Goal: Task Accomplishment & Management: Manage account settings

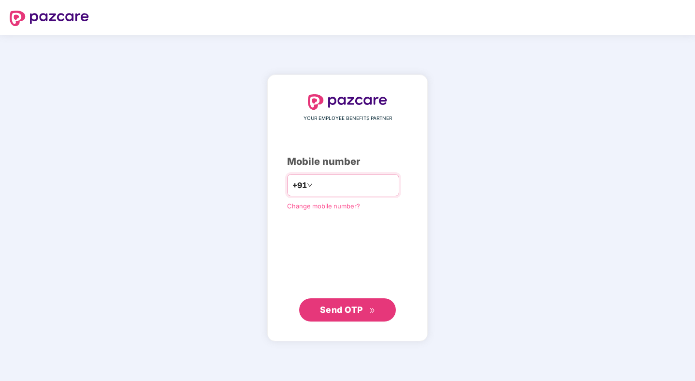
click at [338, 188] on input "number" at bounding box center [354, 184] width 79 height 15
type input "**********"
click at [349, 313] on span "Send OTP" at bounding box center [341, 309] width 43 height 10
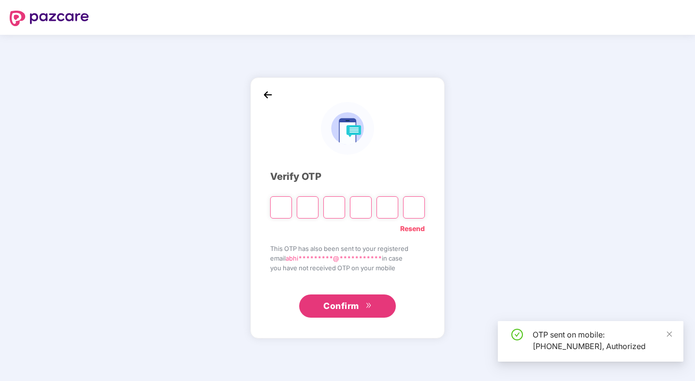
click at [277, 206] on input "Please enter verification code. Digit 1" at bounding box center [281, 207] width 22 height 22
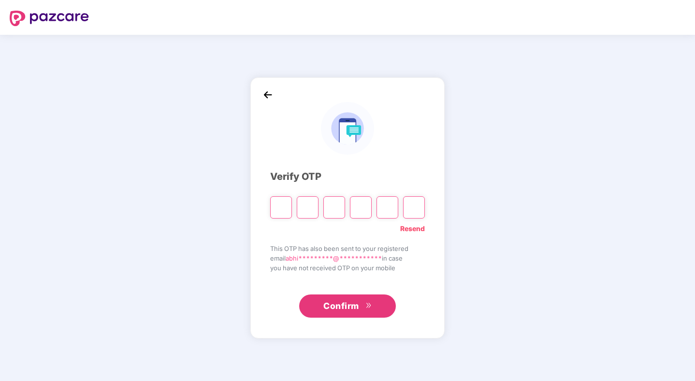
type input "*"
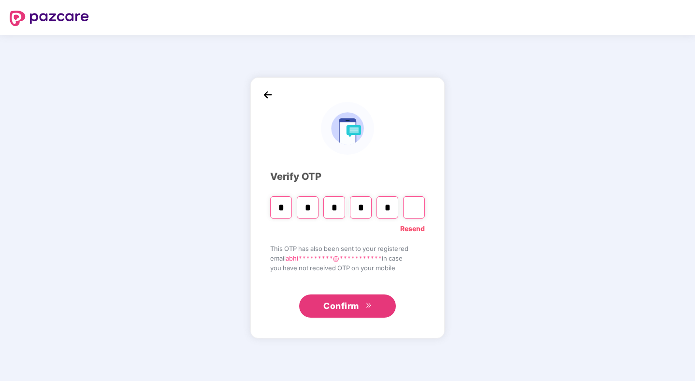
type input "*"
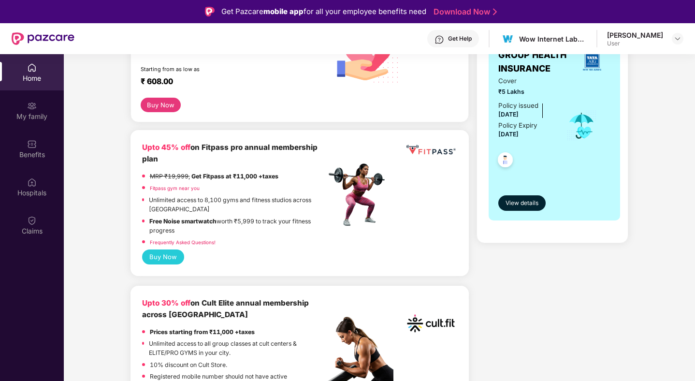
scroll to position [184, 0]
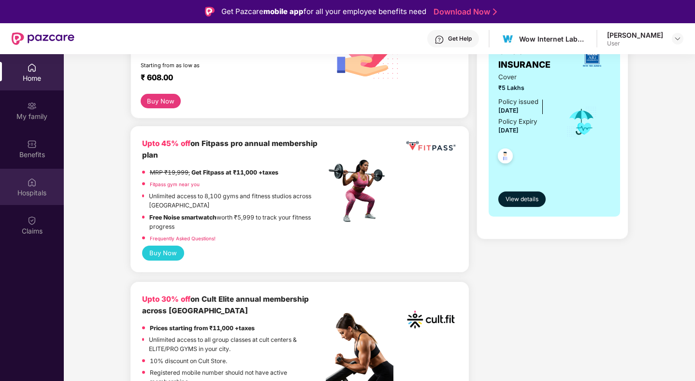
click at [32, 190] on div "Hospitals" at bounding box center [32, 193] width 64 height 10
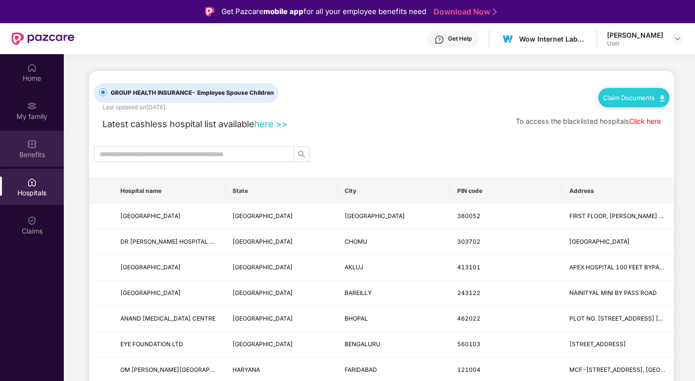
click at [38, 147] on div "Benefits" at bounding box center [32, 149] width 64 height 36
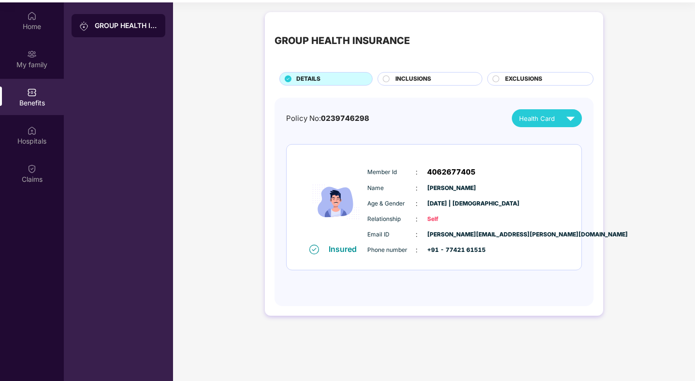
scroll to position [54, 0]
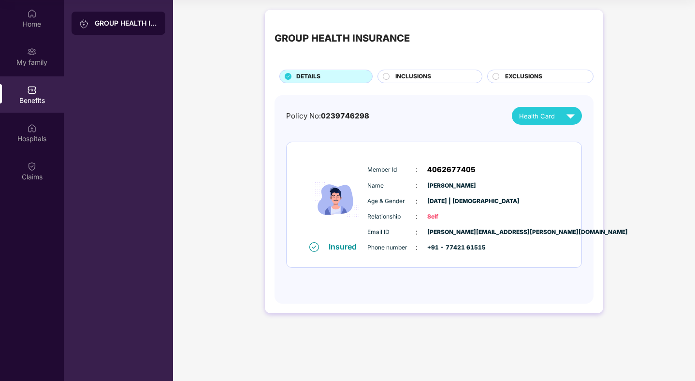
click at [387, 76] on circle at bounding box center [386, 76] width 6 height 6
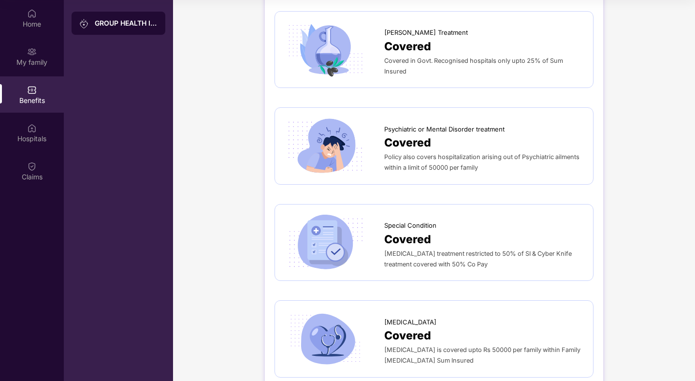
scroll to position [1432, 0]
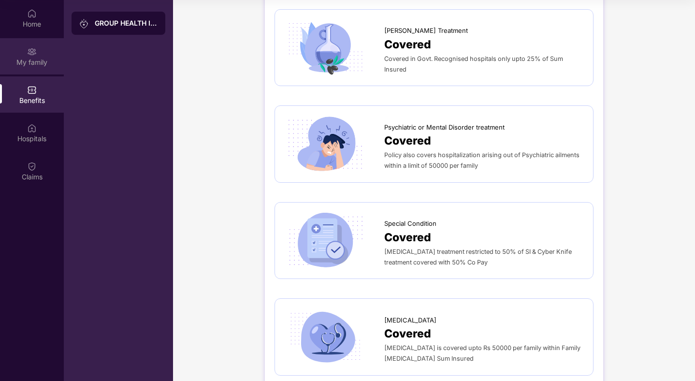
click at [29, 63] on div "My family" at bounding box center [32, 63] width 64 height 10
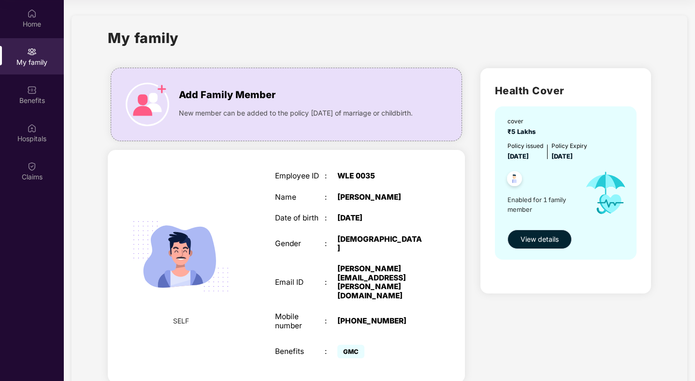
click at [529, 241] on span "View details" at bounding box center [540, 239] width 38 height 11
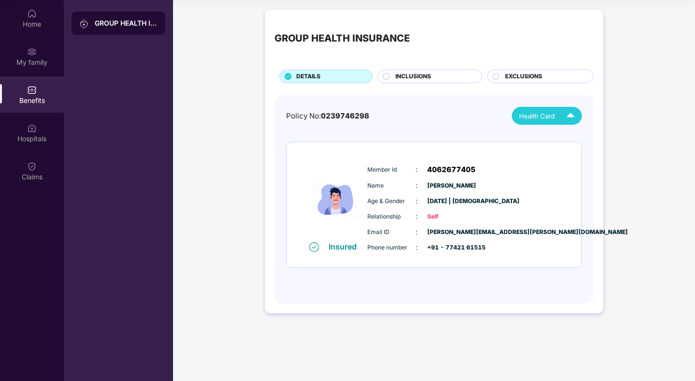
click at [534, 116] on span "Health Card" at bounding box center [537, 116] width 36 height 10
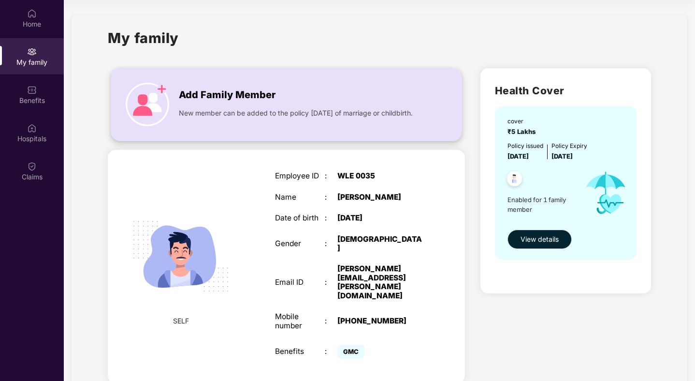
click at [182, 105] on div "New member can be added to the policy [DATE] of marriage or childbirth." at bounding box center [299, 110] width 241 height 15
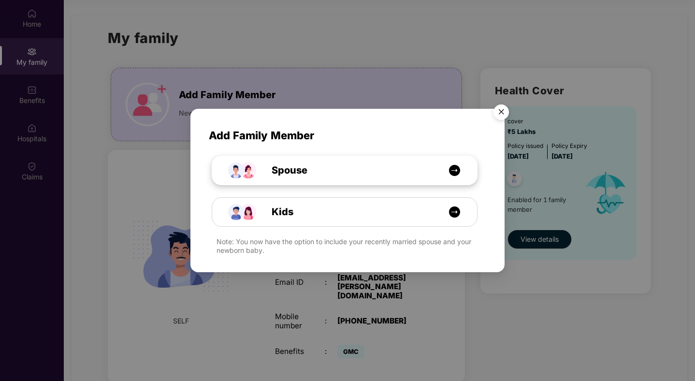
click at [324, 176] on div "Spouse" at bounding box center [349, 170] width 199 height 15
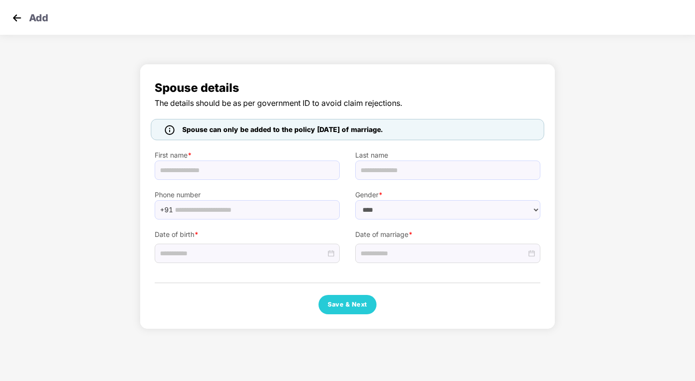
select select "******"
click at [255, 174] on input "text" at bounding box center [247, 170] width 185 height 19
click at [272, 151] on label "First name *" at bounding box center [247, 155] width 185 height 11
